Goal: Task Accomplishment & Management: Manage account settings

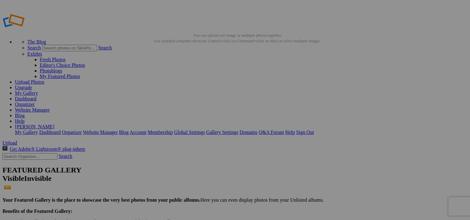
type input "2025 SEASON"
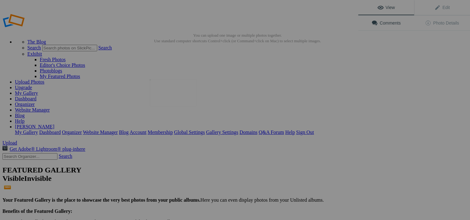
click at [179, 93] on img at bounding box center [173, 92] width 47 height 27
